Goal: Task Accomplishment & Management: Manage account settings

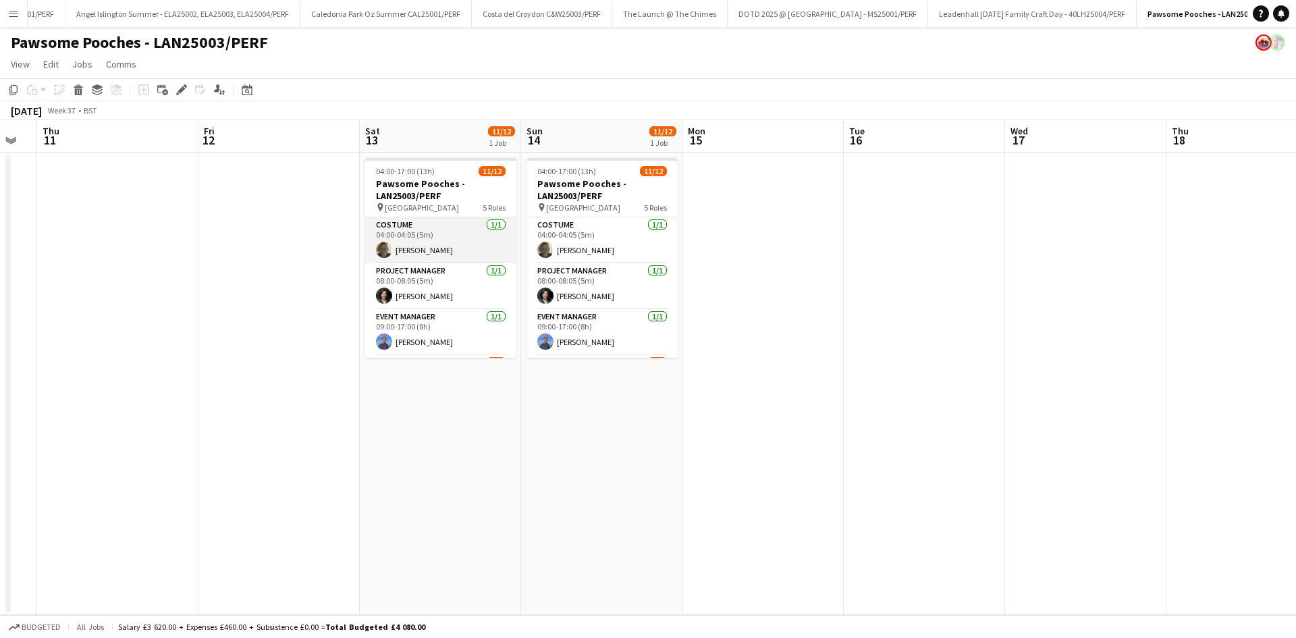
scroll to position [226, 0]
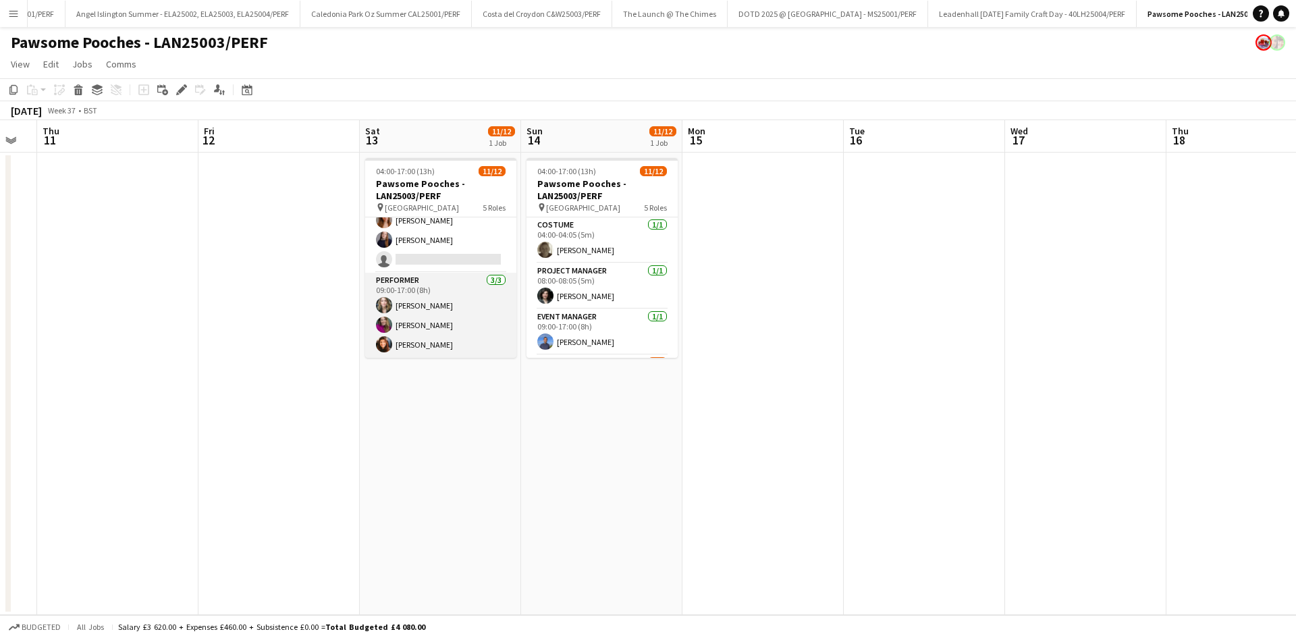
click at [417, 298] on app-card-role "Performer [DATE] 09:00-17:00 (8h) [PERSON_NAME] Grania [PERSON_NAME]" at bounding box center [440, 315] width 151 height 85
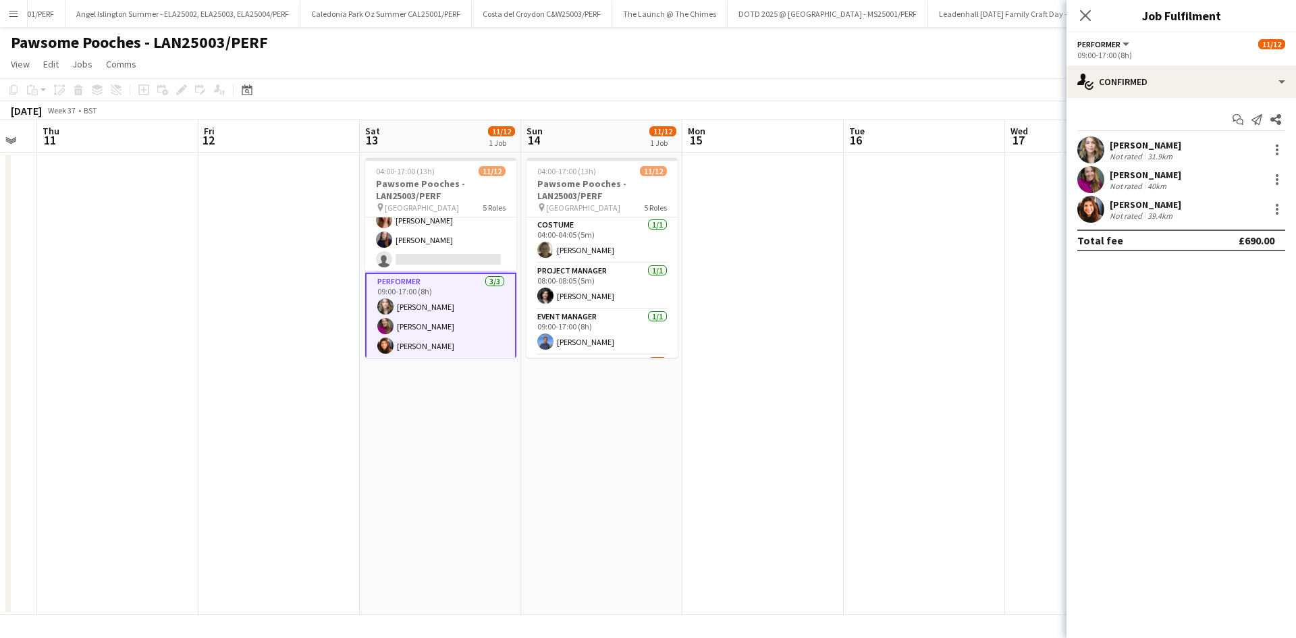
click at [1142, 143] on div "[PERSON_NAME]" at bounding box center [1146, 145] width 72 height 12
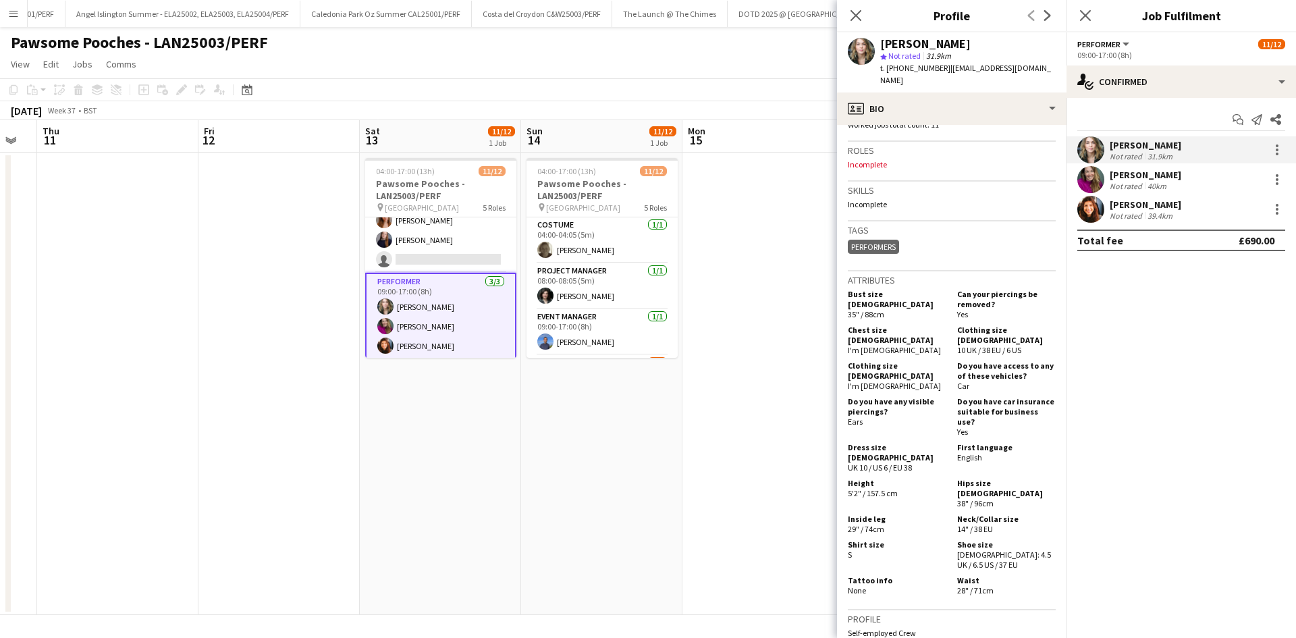
scroll to position [608, 0]
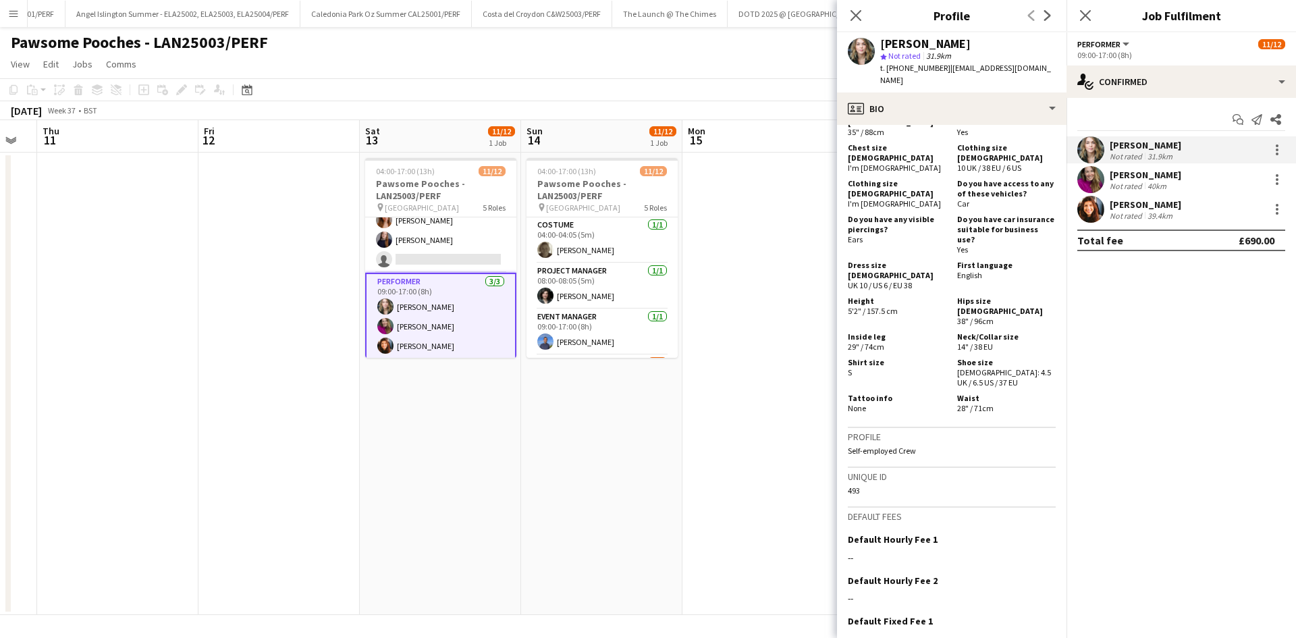
click at [410, 324] on app-card-role "Performer [DATE] 09:00-17:00 (8h) [PERSON_NAME] Grania [PERSON_NAME]" at bounding box center [440, 317] width 151 height 88
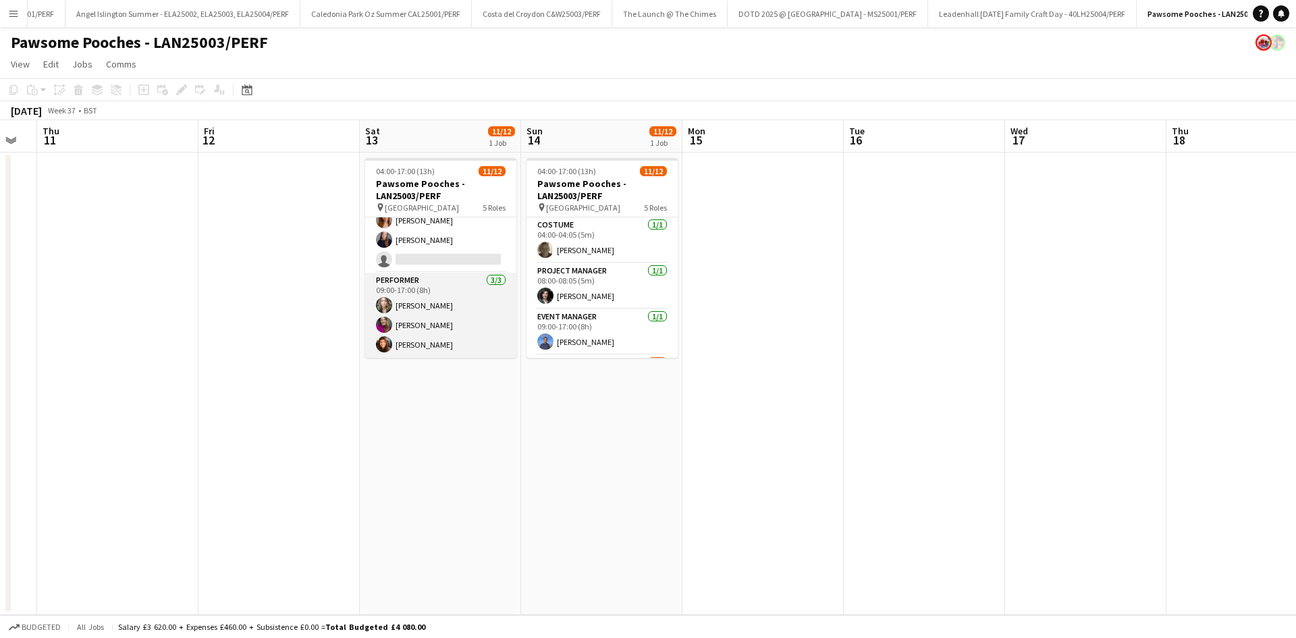
click at [410, 324] on app-card-role "Performer [DATE] 09:00-17:00 (8h) [PERSON_NAME] Grania [PERSON_NAME]" at bounding box center [440, 315] width 151 height 85
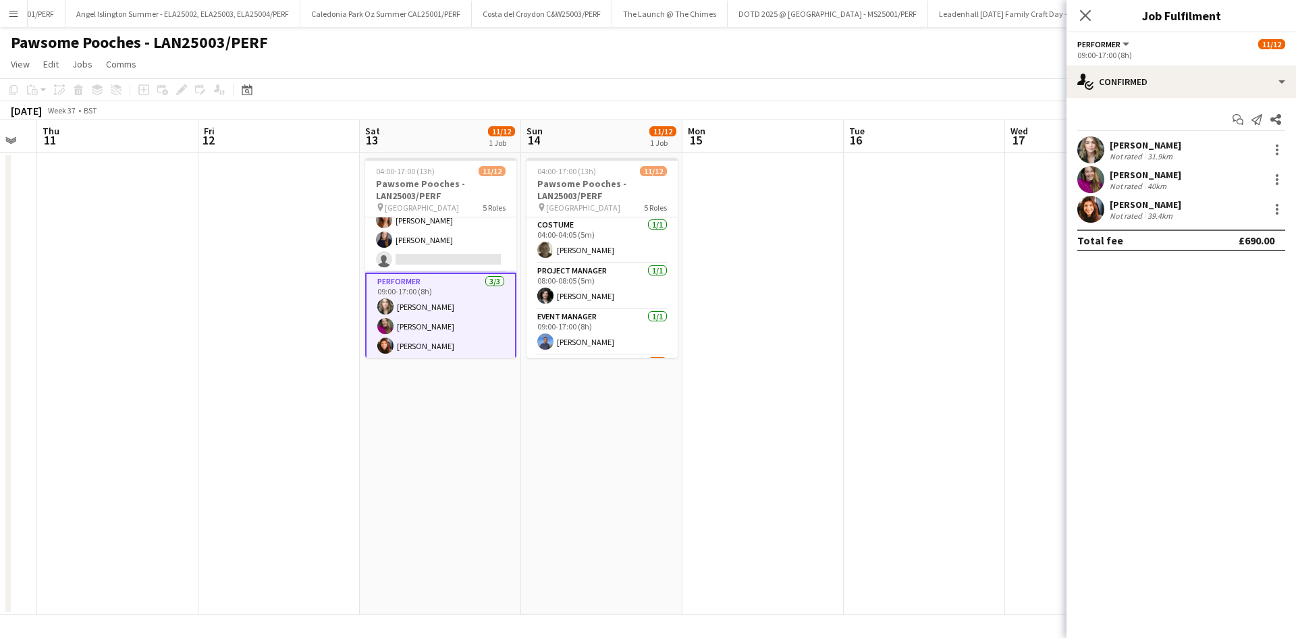
click at [1158, 174] on div "[PERSON_NAME]" at bounding box center [1146, 175] width 72 height 12
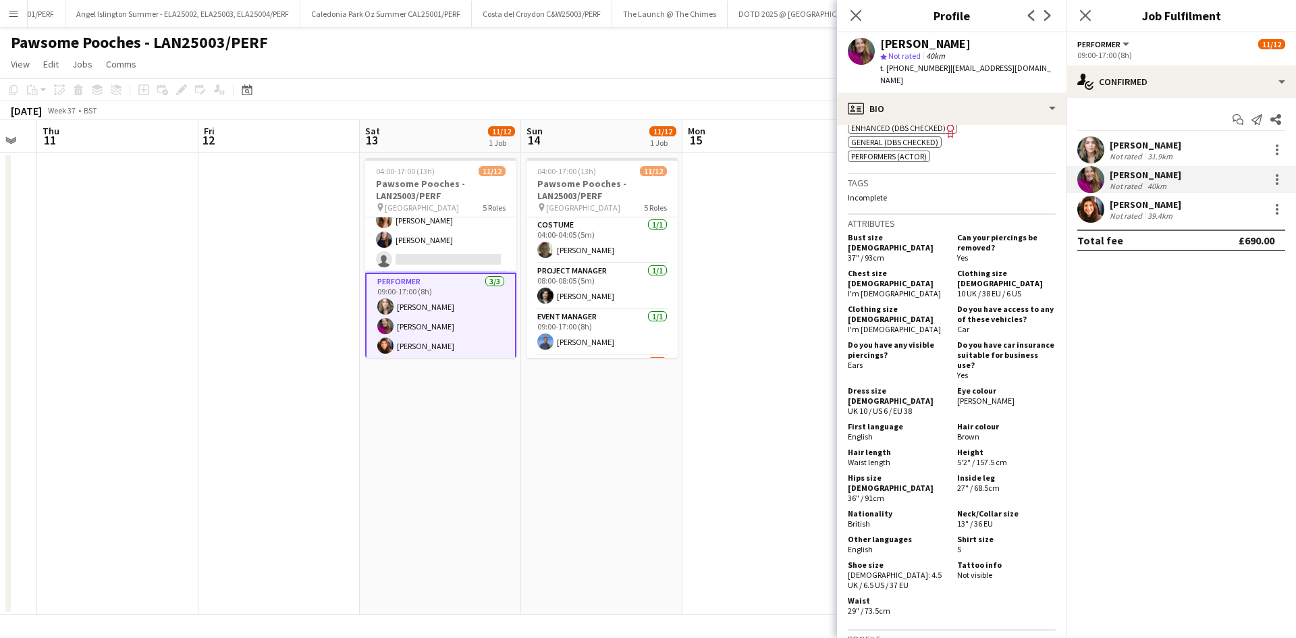
click at [446, 350] on app-card-role "Performer [DATE] 09:00-17:00 (8h) [PERSON_NAME] Grania [PERSON_NAME]" at bounding box center [440, 317] width 151 height 88
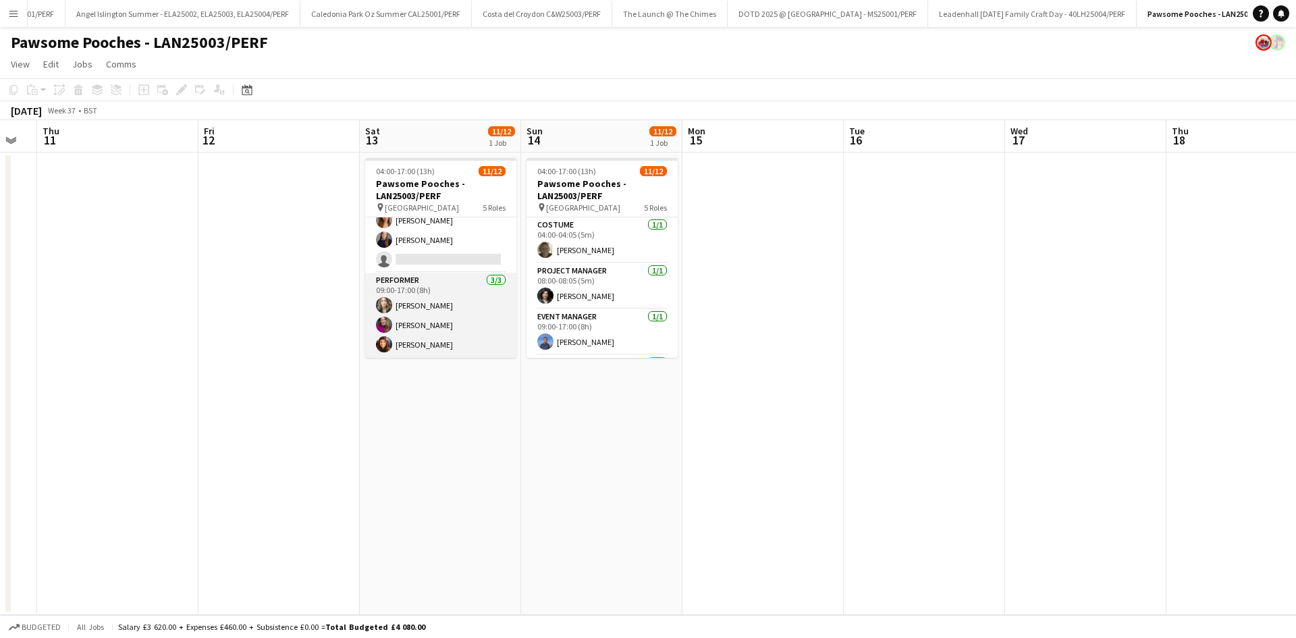
click at [446, 350] on app-card-role "Performer [DATE] 09:00-17:00 (8h) [PERSON_NAME] Grania [PERSON_NAME]" at bounding box center [440, 315] width 151 height 85
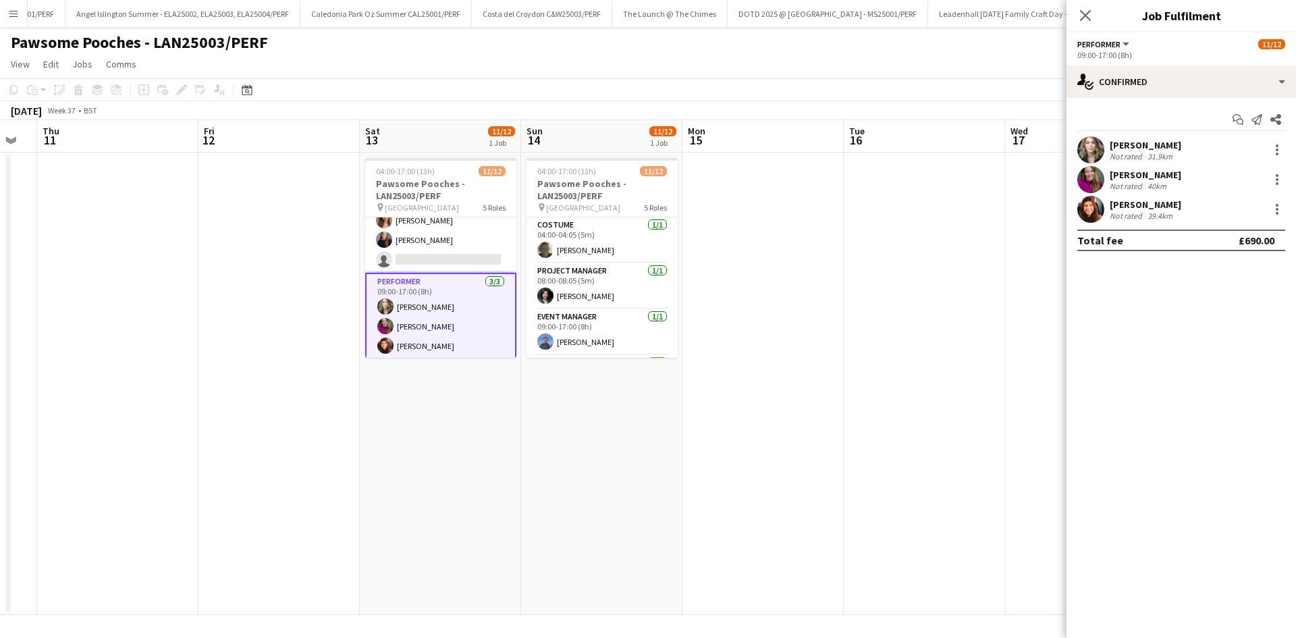
click at [1162, 209] on div "[PERSON_NAME]" at bounding box center [1146, 204] width 72 height 12
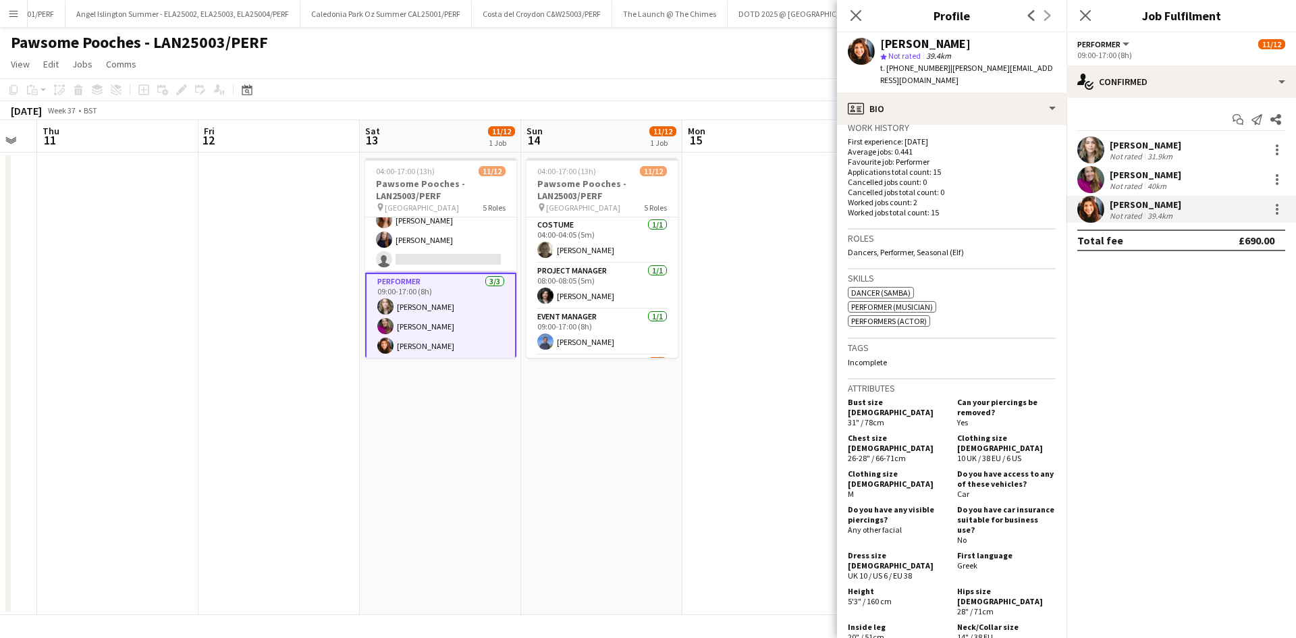
scroll to position [675, 0]
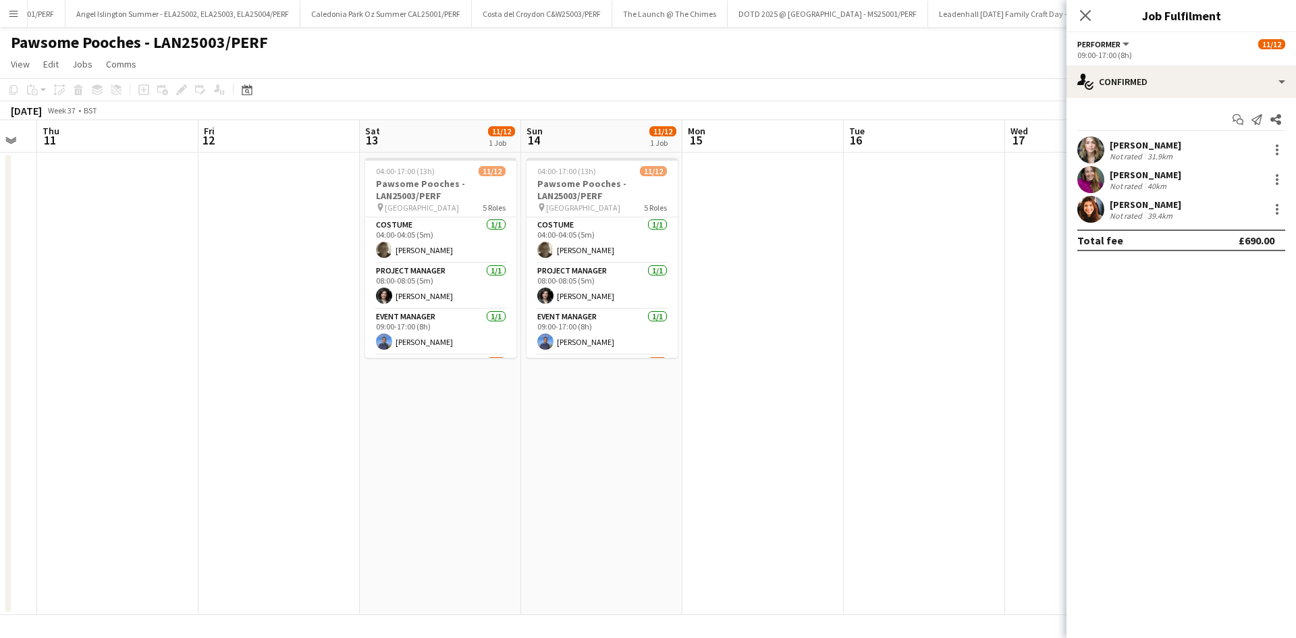
click at [7, 16] on button "Menu" at bounding box center [13, 13] width 27 height 27
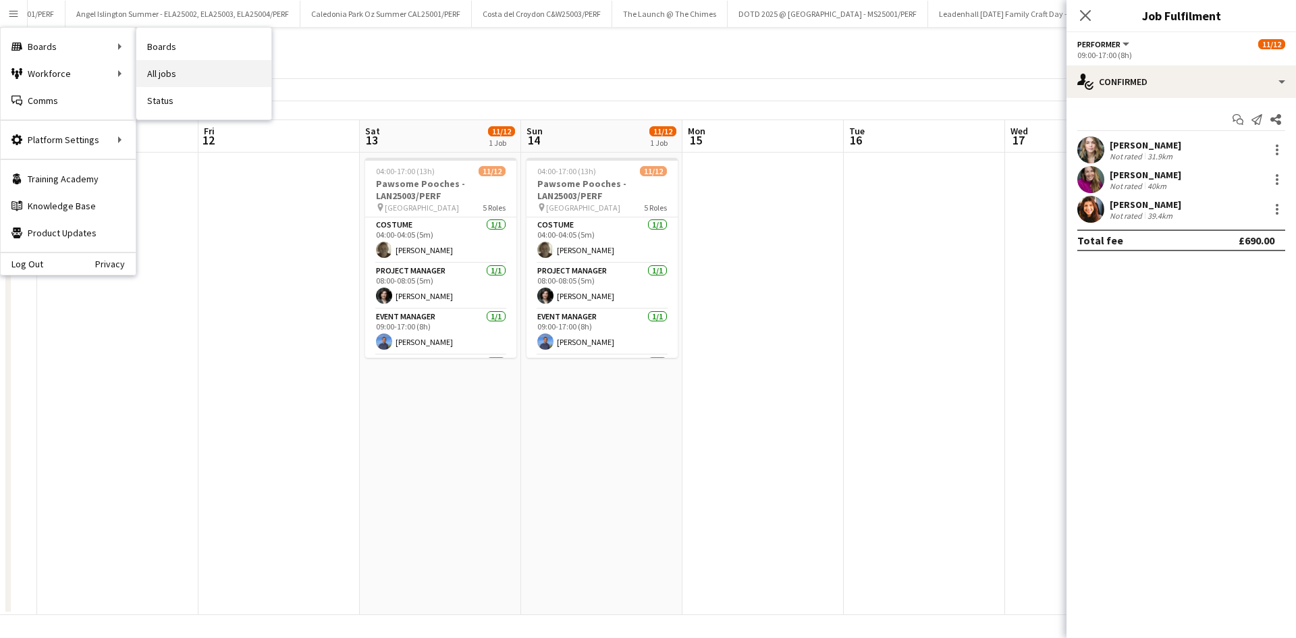
click at [165, 75] on link "All jobs" at bounding box center [203, 73] width 135 height 27
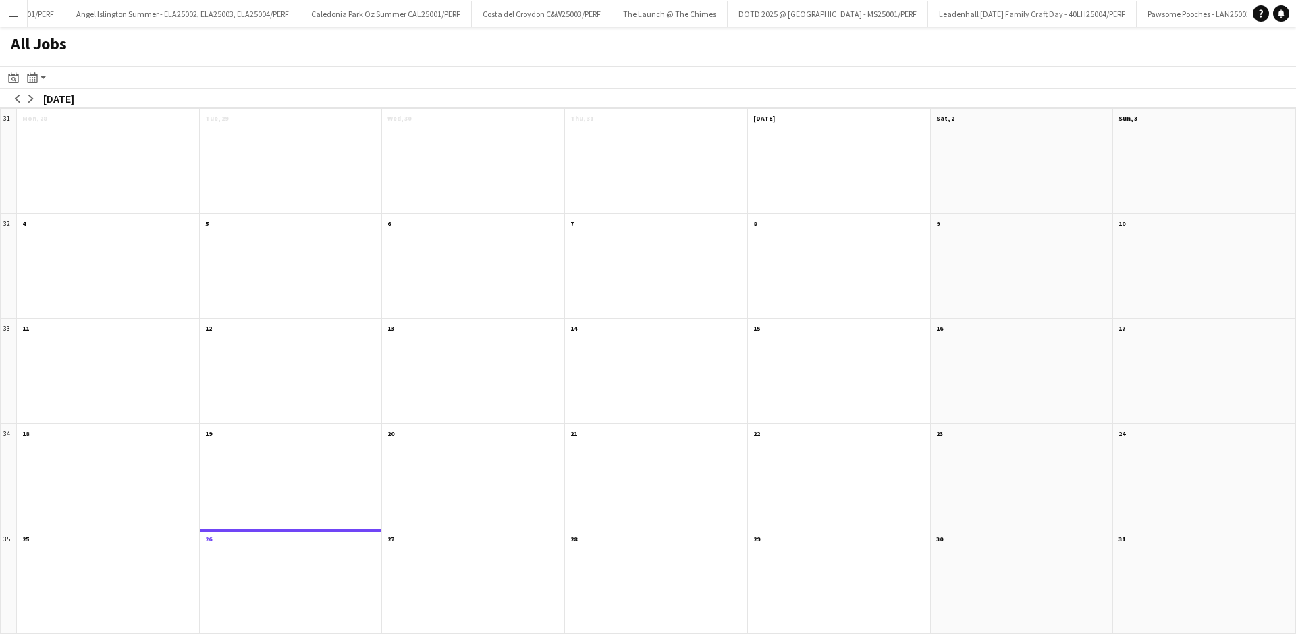
scroll to position [0, 157]
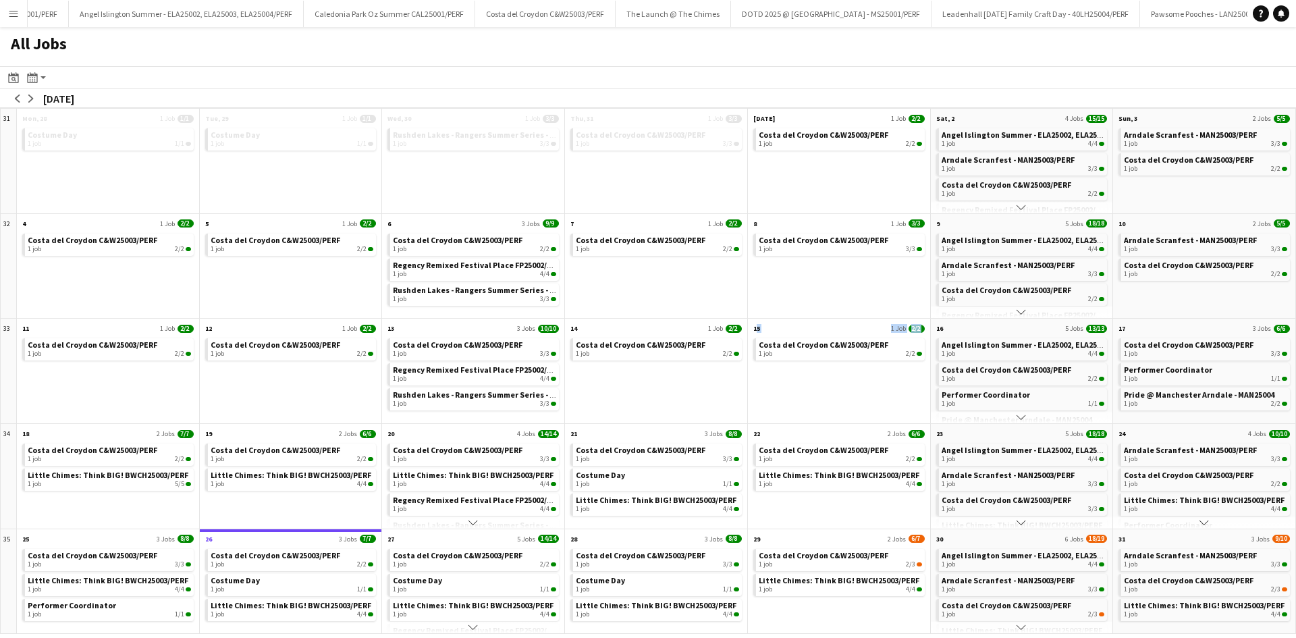
drag, startPoint x: 799, startPoint y: 390, endPoint x: 714, endPoint y: 401, distance: 85.7
click at [714, 401] on div "31 Scroll down Mon, 28 1 Job 1/1 Costume Day 1 job 1/1 Scroll down Tue, 29 1 Jo…" at bounding box center [648, 371] width 1296 height 526
click at [35, 97] on button "arrow-right" at bounding box center [31, 99] width 14 height 14
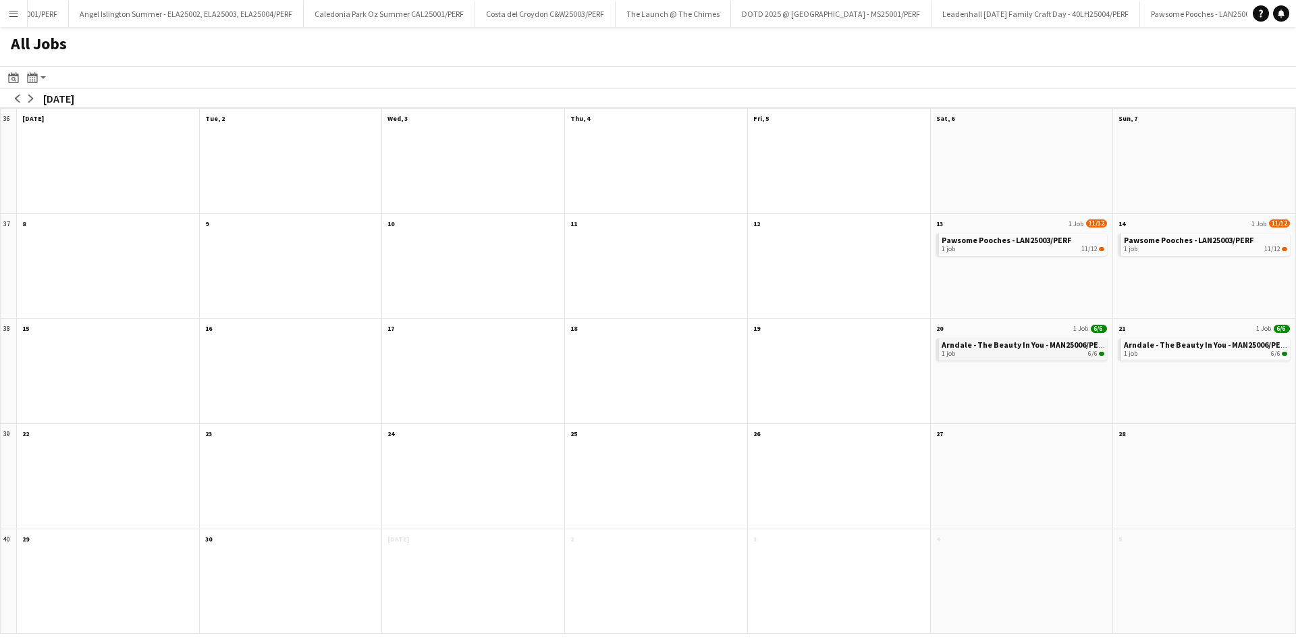
click at [986, 342] on span "Arndale - The Beauty In You - MAN25006/PERF" at bounding box center [1024, 345] width 165 height 10
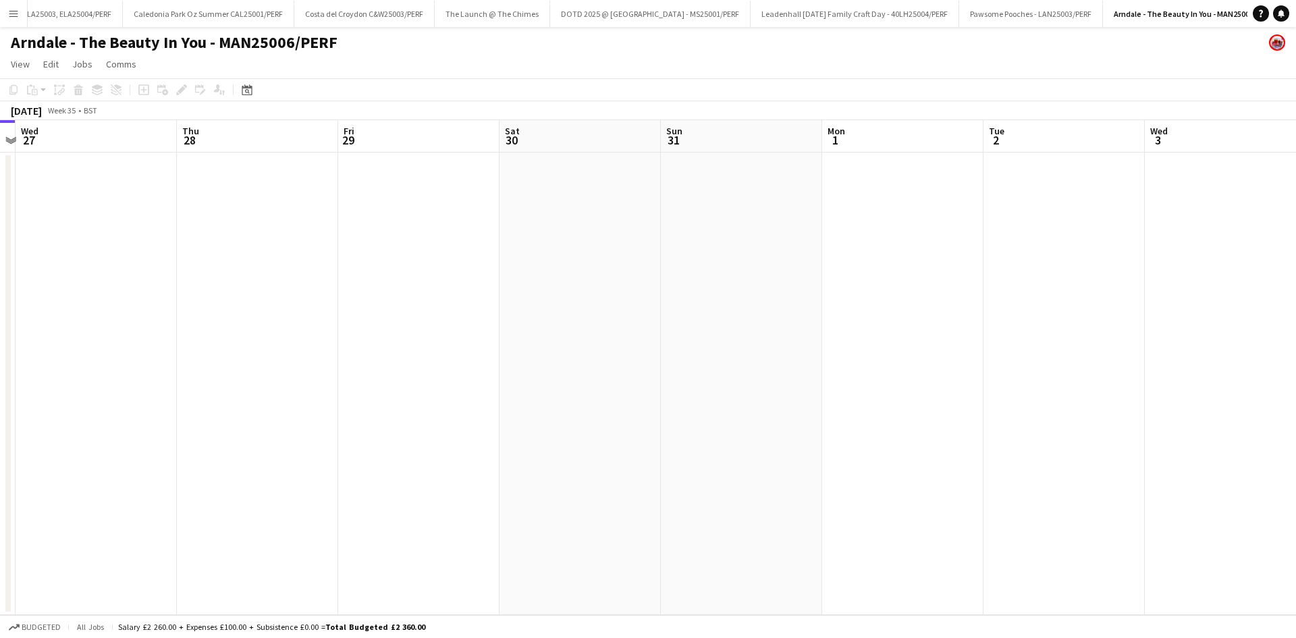
drag, startPoint x: 0, startPoint y: 0, endPoint x: 599, endPoint y: 358, distance: 698.1
click at [599, 358] on app-calendar-viewport "Sat 23 Sun 24 Mon 25 Tue 26 Wed 27 Thu 28 Fri 29 Sat 30 Sun 31 Mon 1 Tue 2 Wed …" at bounding box center [648, 367] width 1296 height 495
drag, startPoint x: 759, startPoint y: 343, endPoint x: 692, endPoint y: 324, distance: 70.1
click at [593, 345] on app-calendar-viewport "Mon 25 Tue 26 Wed 27 Thu 28 Fri 29 Sat 30 Sun 31 Mon 1 Tue 2 Wed 3 Thu 4 Fri 5 …" at bounding box center [648, 367] width 1296 height 495
click at [531, 338] on app-calendar-viewport "Wed 27 Thu 28 Fri 29 Sat 30 Sun 31 Mon 1 Tue 2 Wed 3 Thu 4 Fri 5 Sat 6 Sun 7 Mo…" at bounding box center [648, 367] width 1296 height 495
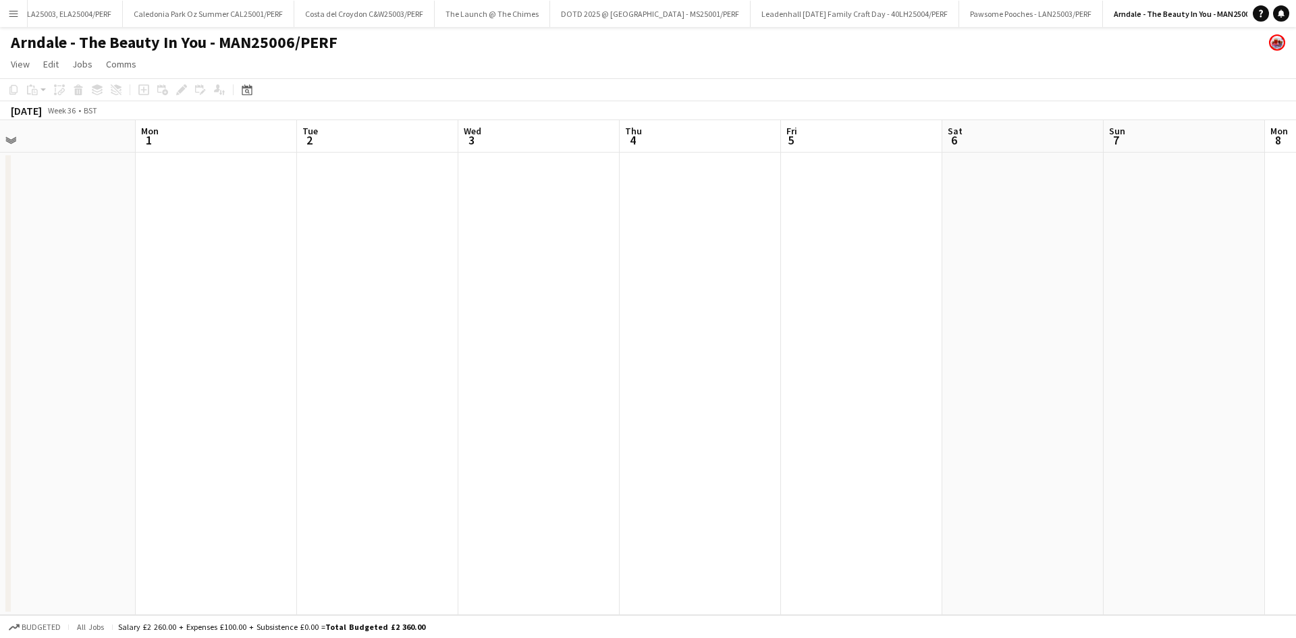
drag, startPoint x: 580, startPoint y: 363, endPoint x: 429, endPoint y: 363, distance: 151.2
click at [429, 363] on app-calendar-viewport "Fri 29 Sat 30 Sun 31 Mon 1 Tue 2 Wed 3 Thu 4 Fri 5 Sat 6 Sun 7 Mon 8 Tue 9 Wed …" at bounding box center [648, 367] width 1296 height 495
drag, startPoint x: 664, startPoint y: 333, endPoint x: 410, endPoint y: 359, distance: 255.8
click at [410, 359] on app-calendar-viewport "Mon 1 Tue 2 Wed 3 Thu 4 Fri 5 Sat 6 Sun 7 Mon 8 Tue 9 Wed 10 Thu 11 Fri 12 Sat …" at bounding box center [648, 367] width 1296 height 495
drag, startPoint x: 618, startPoint y: 341, endPoint x: 313, endPoint y: 357, distance: 306.2
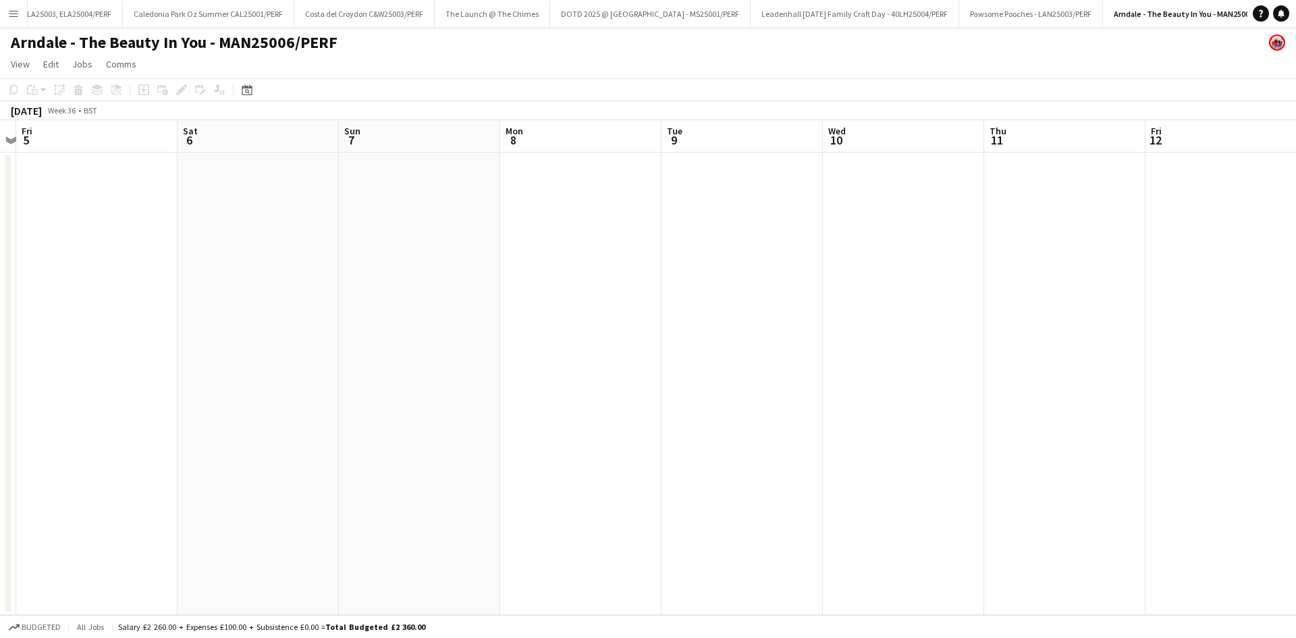
click at [259, 356] on app-calendar-viewport "Mon 1 Tue 2 Wed 3 Thu 4 Fri 5 Sat 6 Sun 7 Mon 8 Tue 9 Wed 10 Thu 11 Fri 12 Sat …" at bounding box center [648, 367] width 1296 height 495
drag, startPoint x: 597, startPoint y: 353, endPoint x: 684, endPoint y: 335, distance: 88.8
click at [458, 356] on app-calendar-viewport "Fri 5 Sat 6 Sun 7 Mon 8 Tue 9 Wed 10 Thu 11 Fri 12 Sat 13 Sun 14 Mon 15 Tue 16 …" at bounding box center [648, 367] width 1296 height 495
drag, startPoint x: 672, startPoint y: 341, endPoint x: 459, endPoint y: 365, distance: 214.0
click at [453, 365] on app-calendar-viewport "Fri 5 Sat 6 Sun 7 Mon 8 Tue 9 Wed 10 Thu 11 Fri 12 Sat 13 Sun 14 Mon 15 Tue 16 …" at bounding box center [648, 367] width 1296 height 495
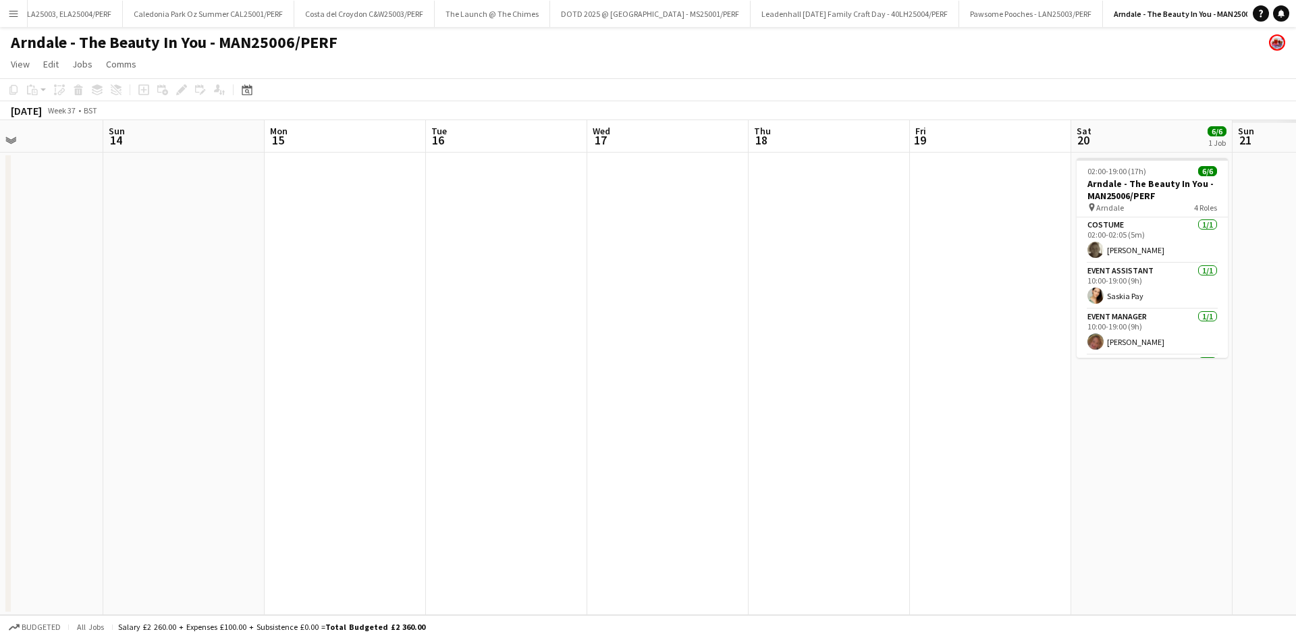
drag, startPoint x: 643, startPoint y: 339, endPoint x: 828, endPoint y: 330, distance: 184.5
click at [442, 372] on app-calendar-viewport "Tue 9 Wed 10 Thu 11 Fri 12 Sat 13 Sun 14 Mon 15 Tue 16 Wed 17 Thu 18 Fri 19 Sat…" at bounding box center [648, 367] width 1296 height 495
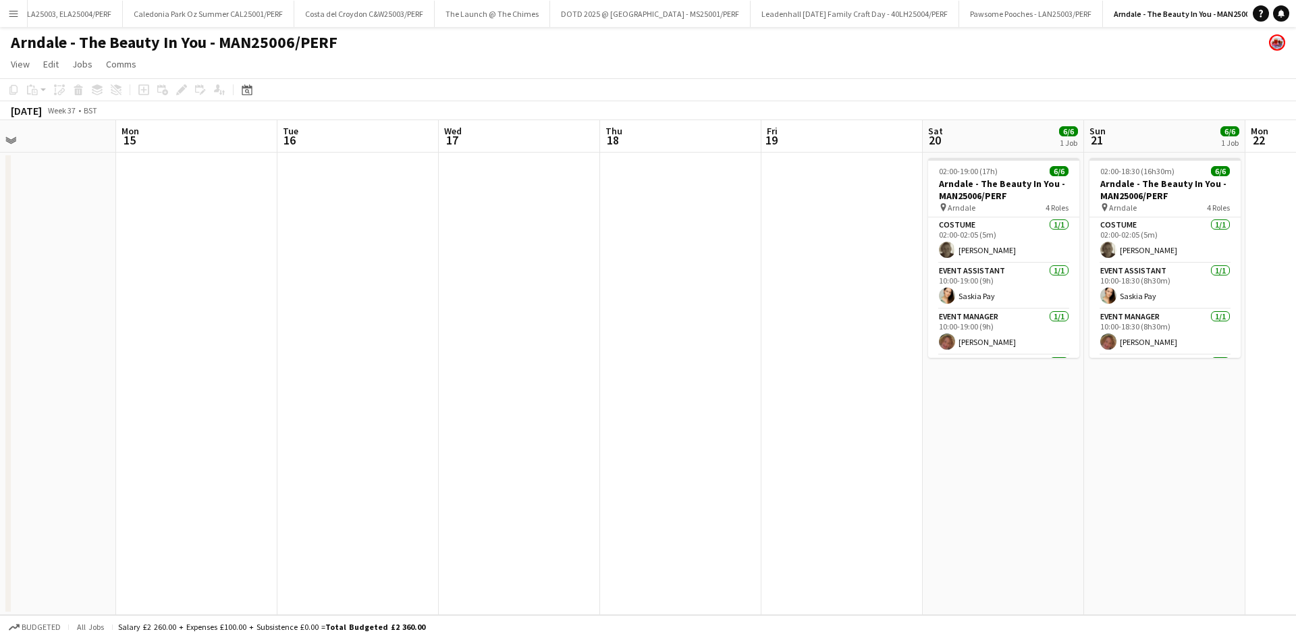
drag, startPoint x: 784, startPoint y: 330, endPoint x: 396, endPoint y: 356, distance: 389.0
click at [373, 362] on app-calendar-viewport "Thu 11 Fri 12 Sat 13 Sun 14 Mon 15 Tue 16 Wed 17 Thu 18 Fri 19 Sat 20 6/6 1 Job…" at bounding box center [648, 367] width 1296 height 495
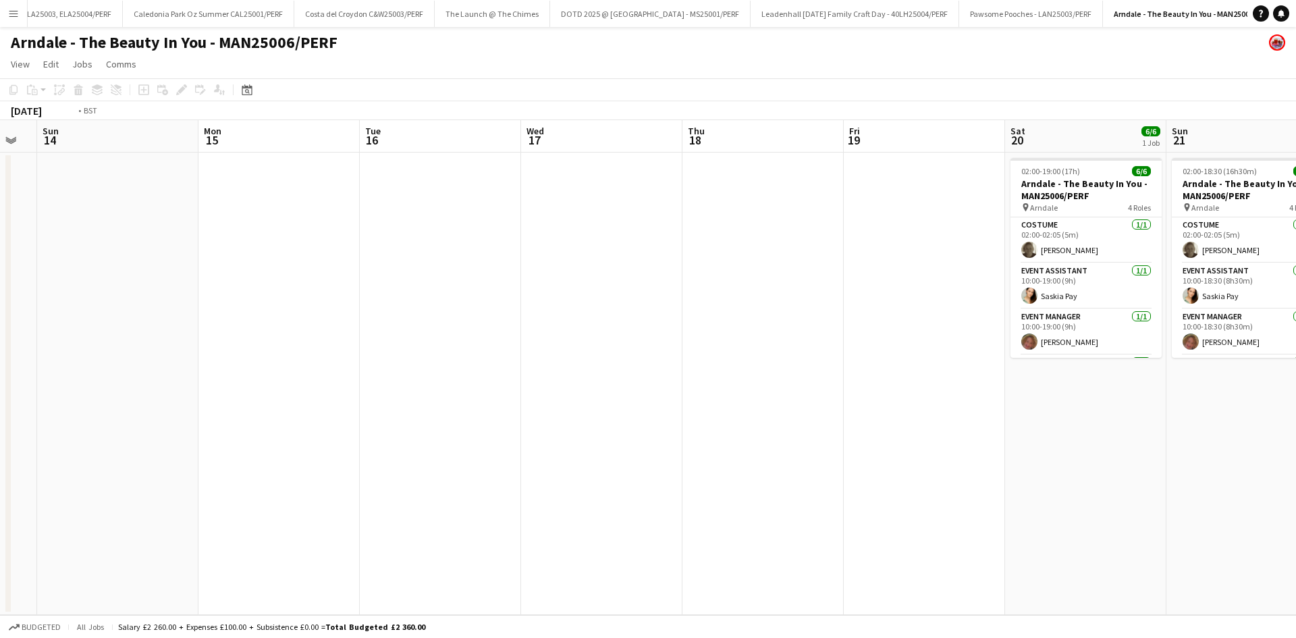
drag, startPoint x: 510, startPoint y: 338, endPoint x: 269, endPoint y: 336, distance: 241.0
click at [269, 336] on app-calendar-viewport "Thu 11 Fri 12 Sat 13 Sun 14 Mon 15 Tue 16 Wed 17 Thu 18 Fri 19 Sat 20 6/6 1 Job…" at bounding box center [648, 367] width 1296 height 495
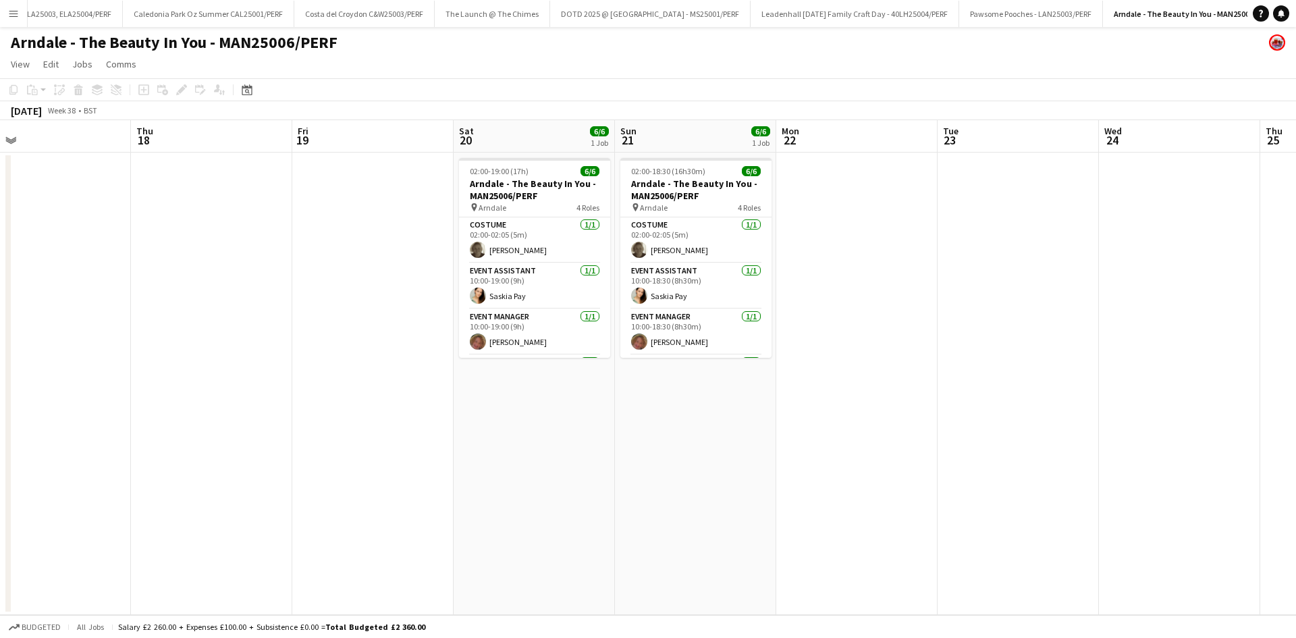
scroll to position [0, 392]
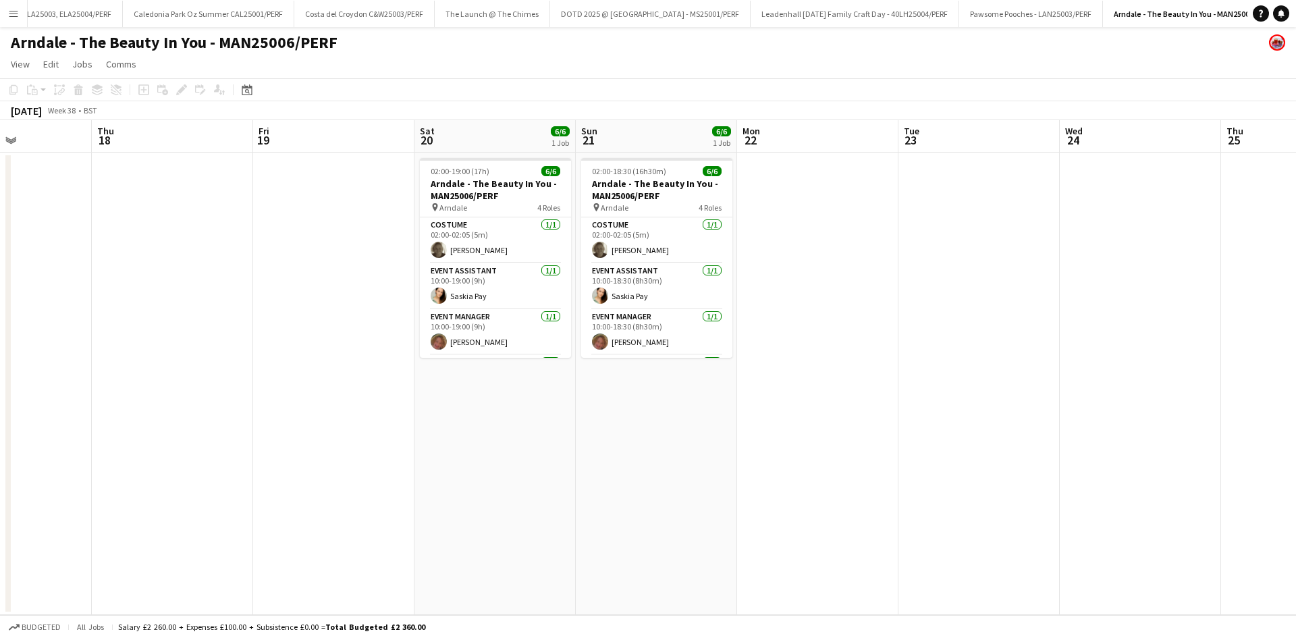
drag, startPoint x: 587, startPoint y: 304, endPoint x: 333, endPoint y: 296, distance: 253.3
click at [333, 296] on app-calendar-viewport "Mon 15 Tue 16 Wed 17 Thu 18 Fri 19 Sat 20 6/6 1 Job Sun 21 6/6 1 Job Mon 22 Tue…" at bounding box center [648, 367] width 1296 height 495
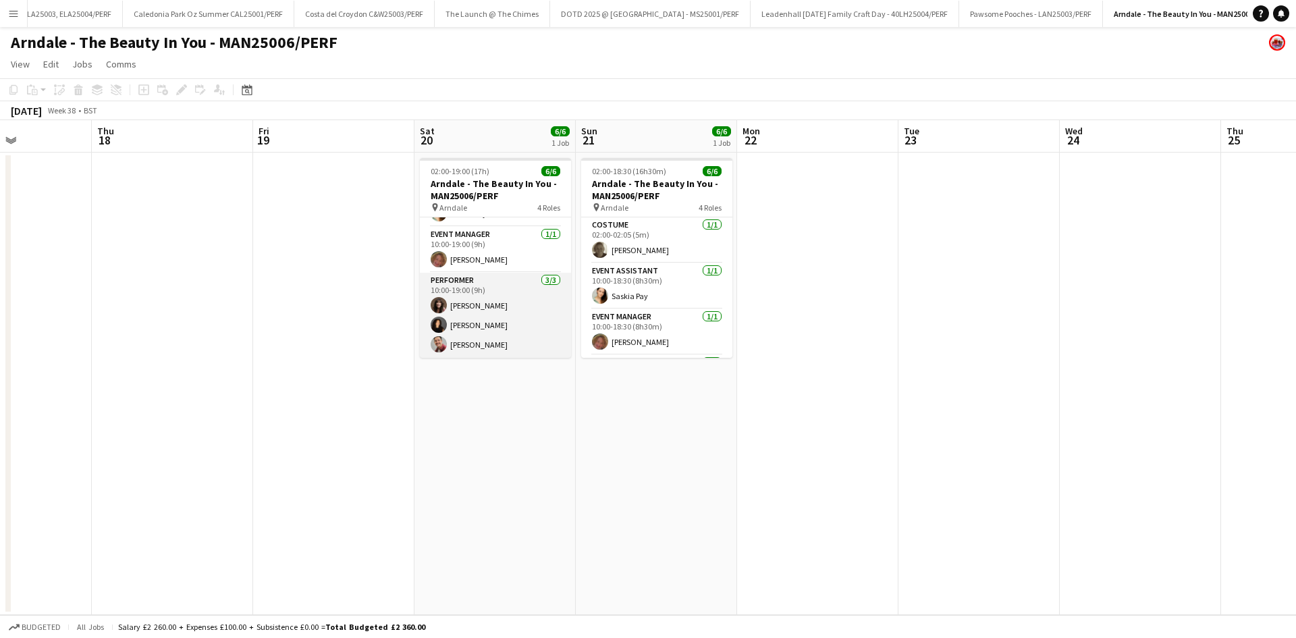
click at [479, 308] on app-card-role "Performer 3/3 10:00-19:00 (9h) Angela Heenan Lydia Williams Alexi Papadopoulos" at bounding box center [495, 315] width 151 height 85
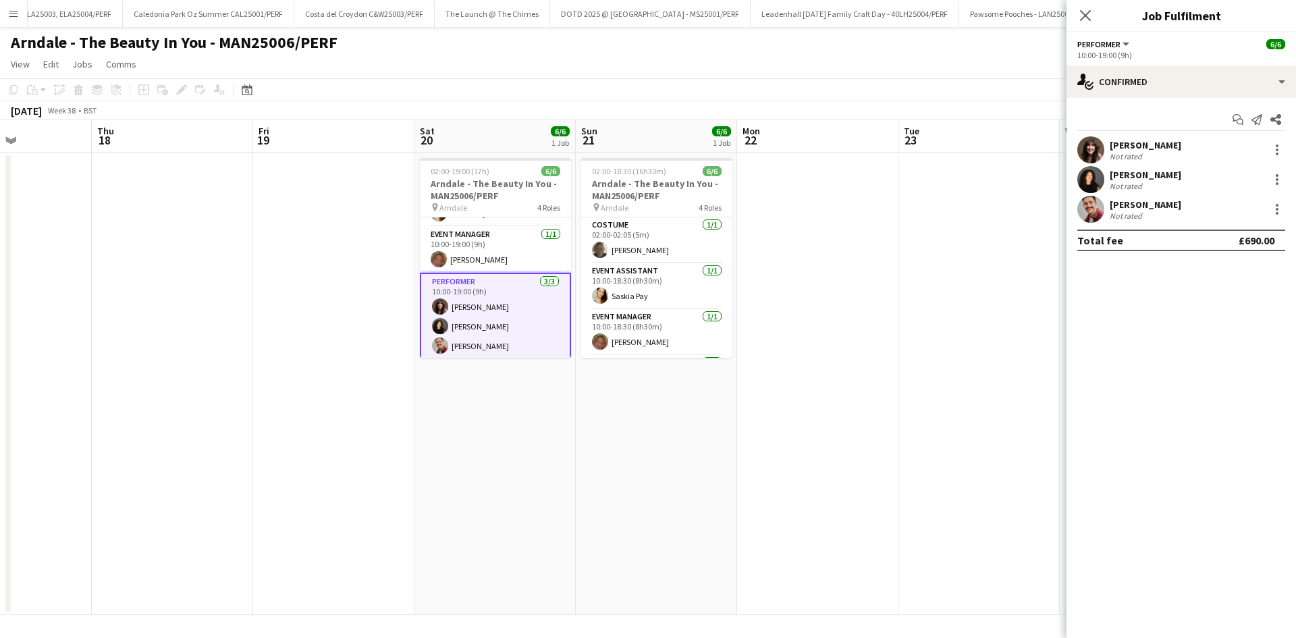
click at [1093, 150] on app-user-avatar at bounding box center [1090, 149] width 27 height 27
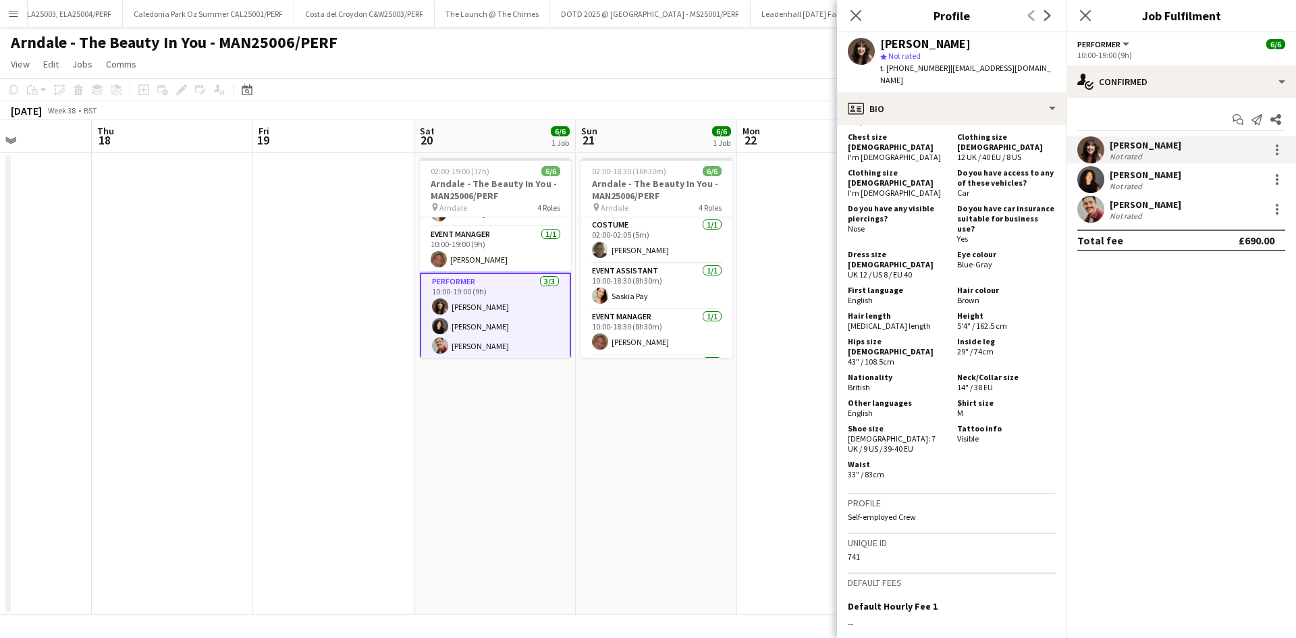
scroll to position [608, 0]
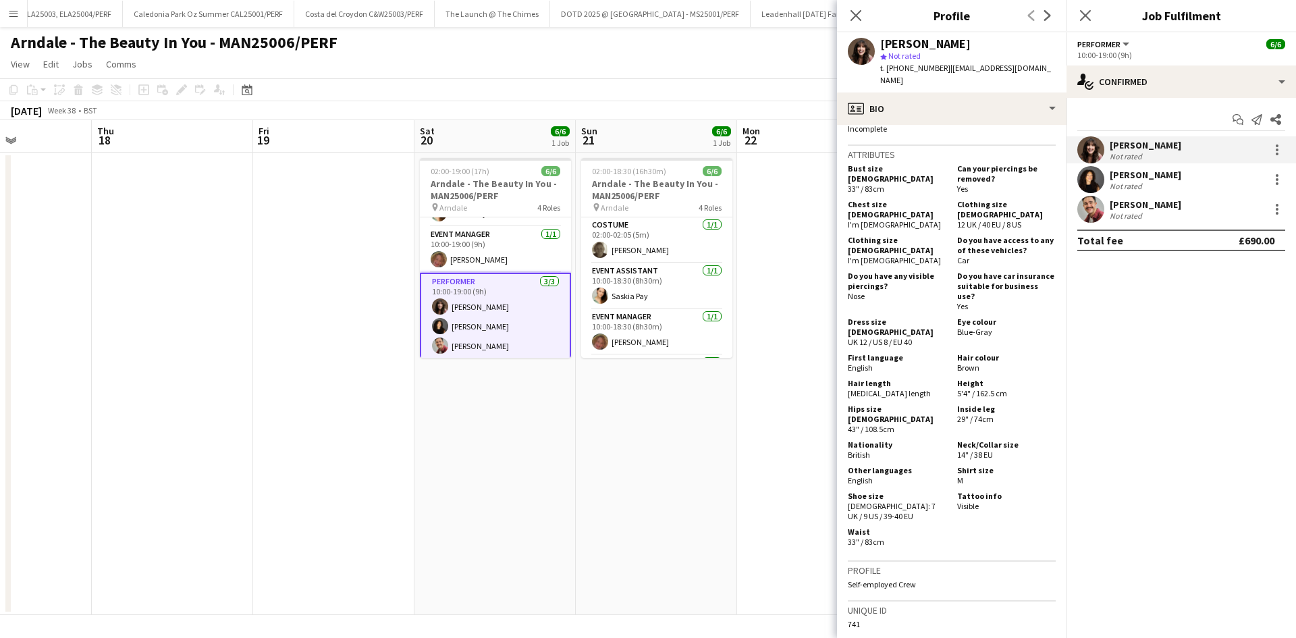
click at [1156, 175] on div "Lydia Williams" at bounding box center [1146, 175] width 72 height 12
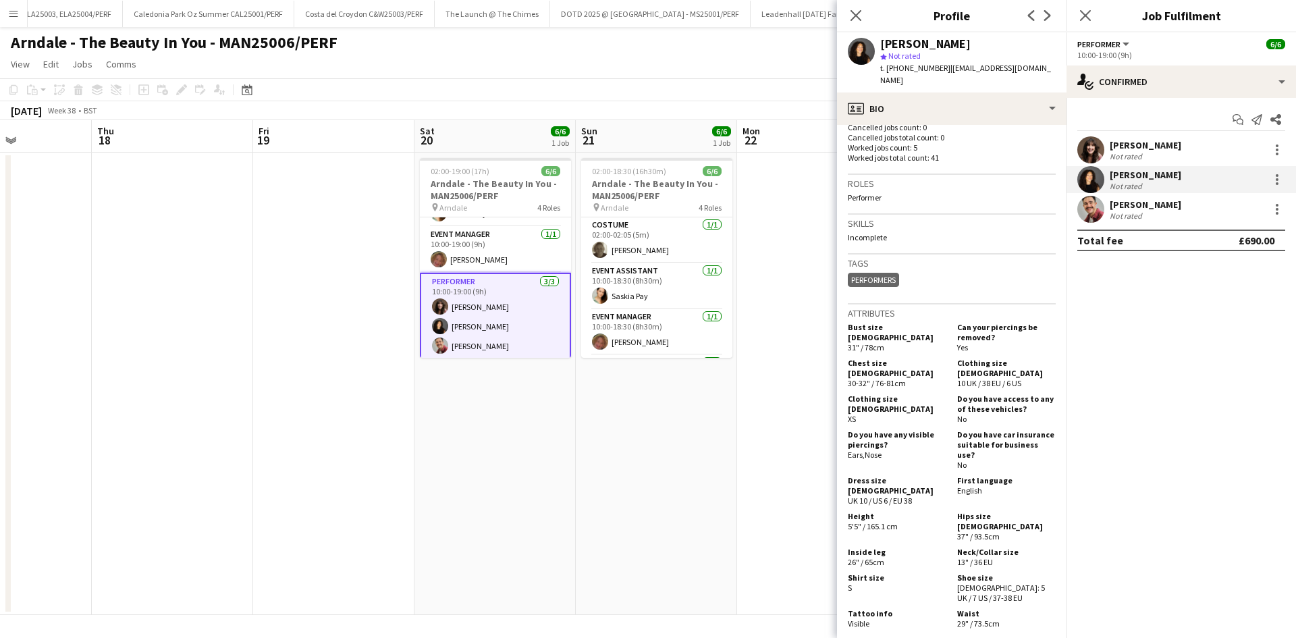
scroll to position [540, 0]
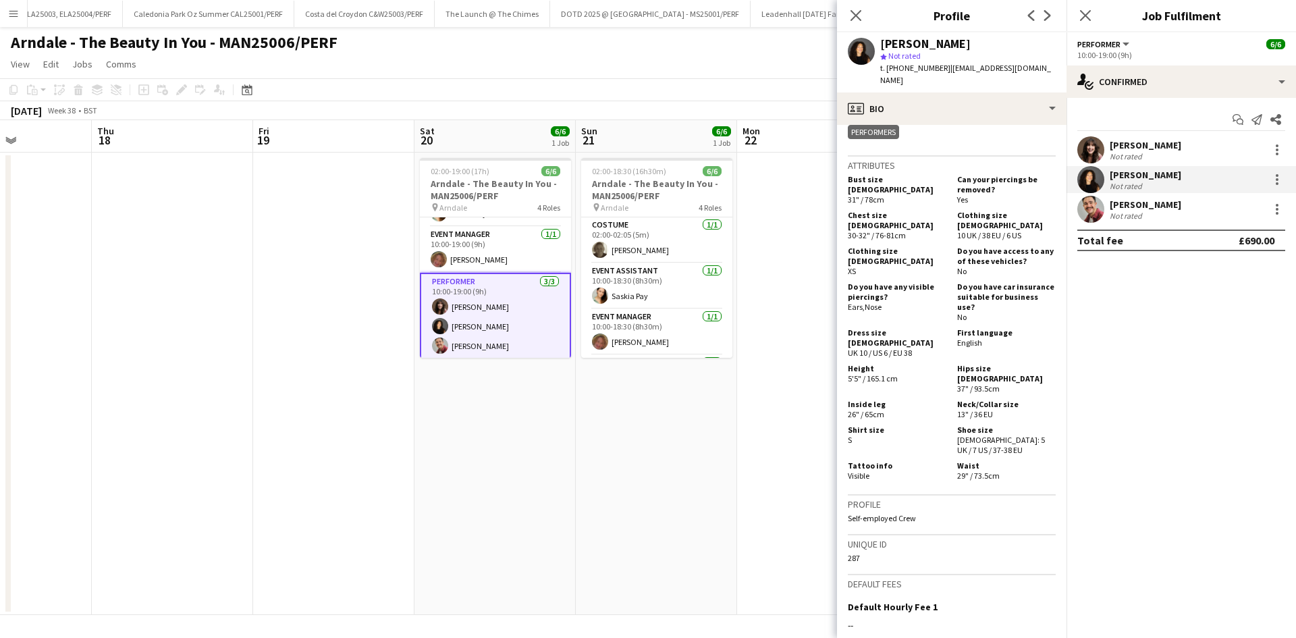
click at [458, 352] on app-card-role "Performer 3/3 10:00-19:00 (9h) Angela Heenan Lydia Williams Alexi Papadopoulos" at bounding box center [495, 317] width 151 height 88
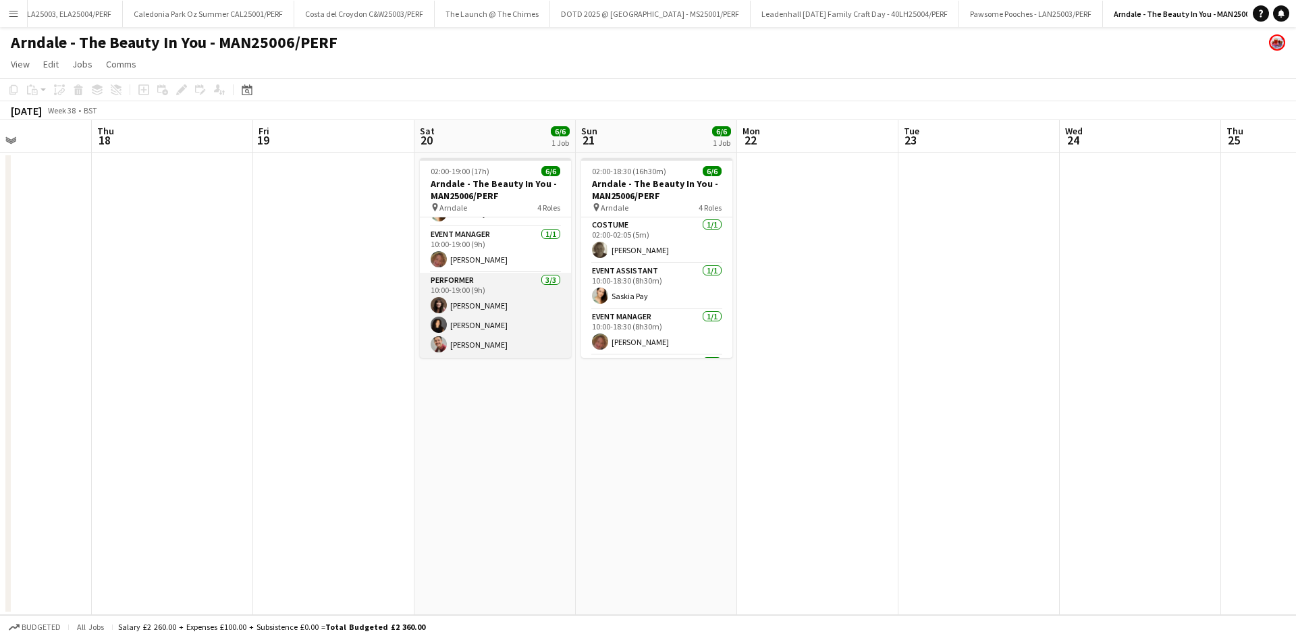
click at [458, 352] on app-card-role "Performer 3/3 10:00-19:00 (9h) Angela Heenan Lydia Williams Alexi Papadopoulos" at bounding box center [495, 315] width 151 height 85
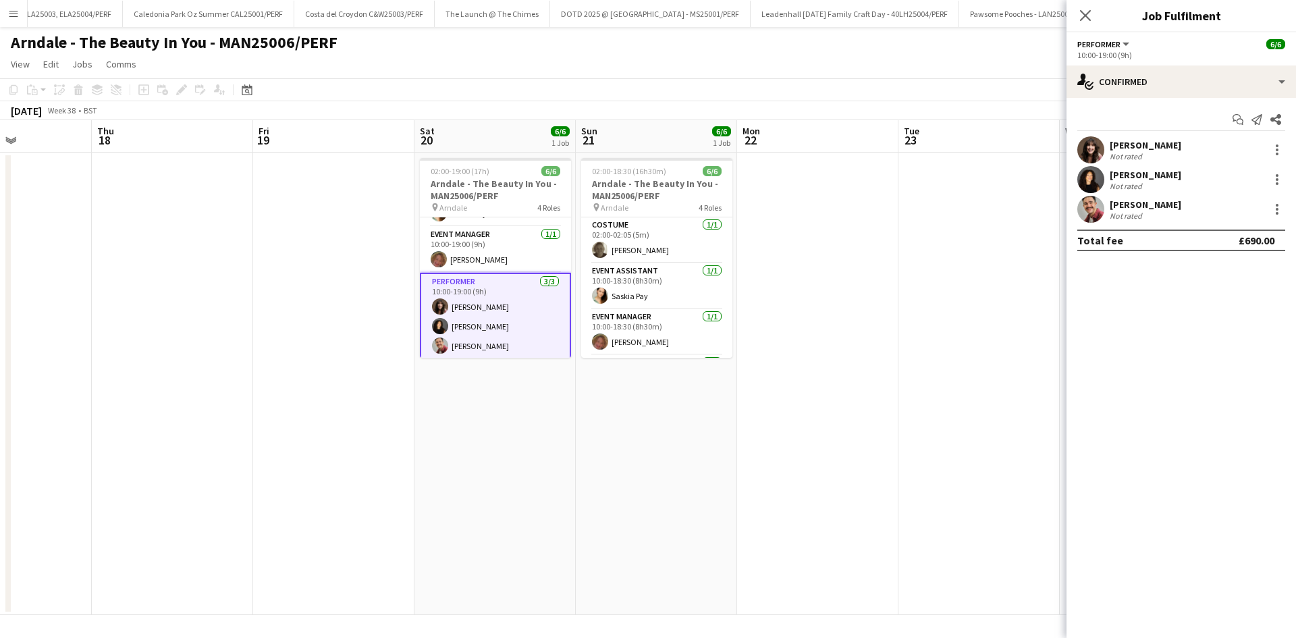
click at [1085, 221] on app-user-avatar at bounding box center [1090, 209] width 27 height 27
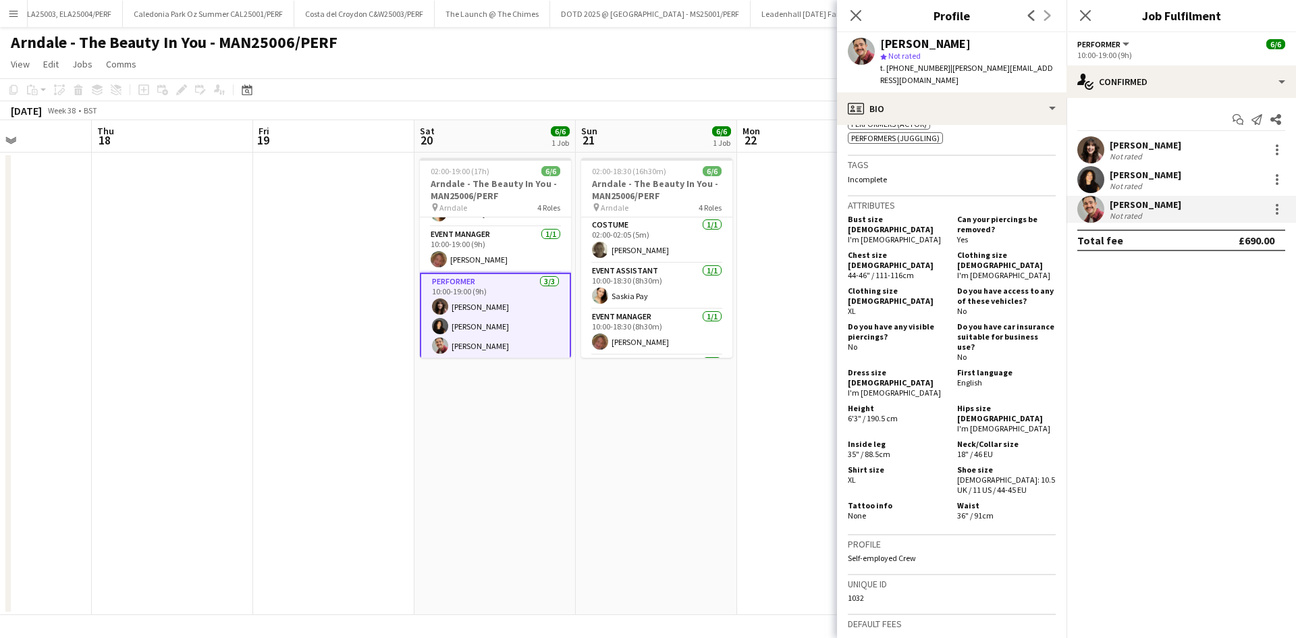
scroll to position [549, 0]
